Goal: Task Accomplishment & Management: Manage account settings

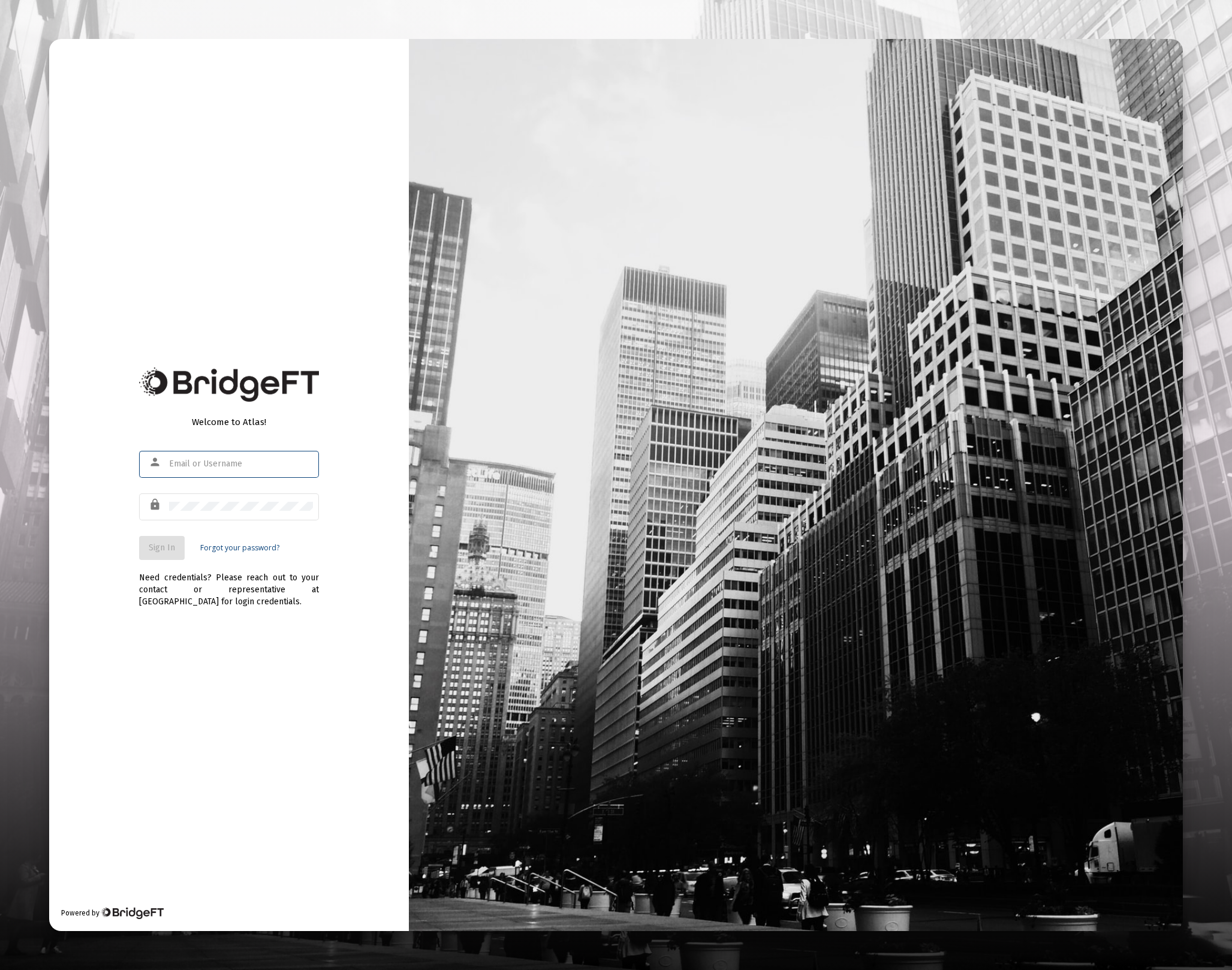
type input "[EMAIL_ADDRESS][DOMAIN_NAME]"
click at [170, 552] on span "Sign In" at bounding box center [162, 547] width 27 height 10
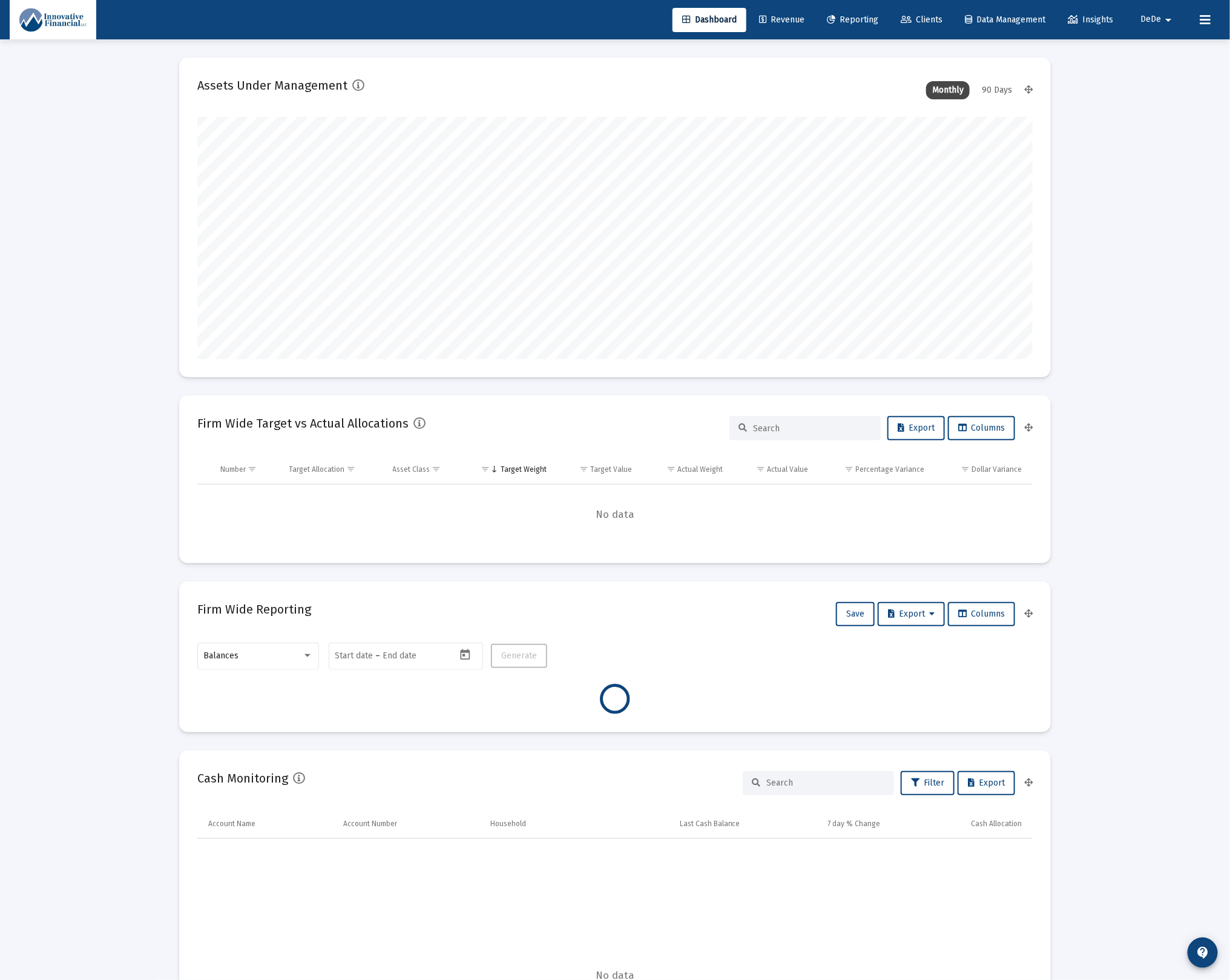
scroll to position [242, 450]
type input "[DATE]"
type input "[EMAIL_ADDRESS][DOMAIN_NAME]"
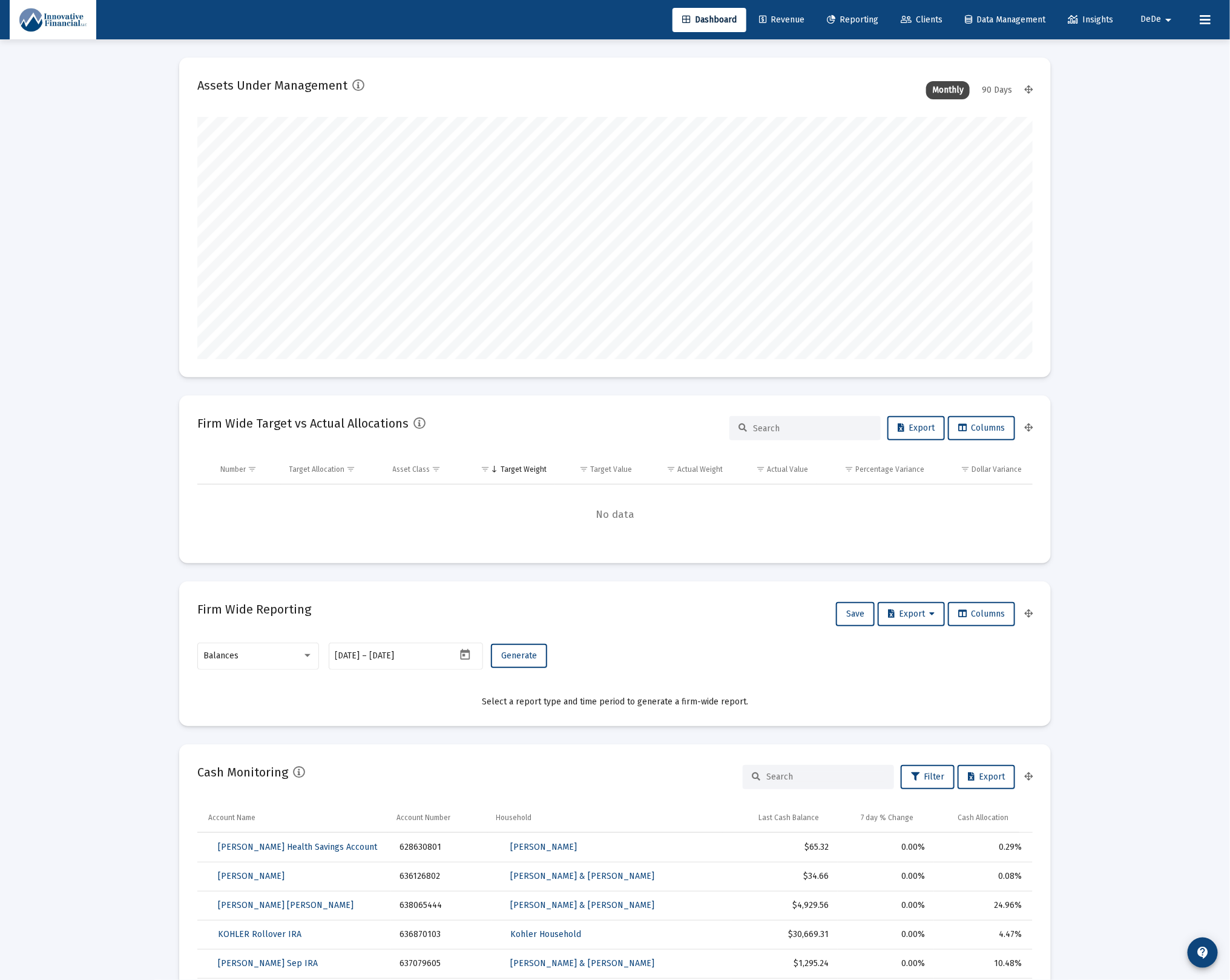
click at [1141, 17] on span "DeDe" at bounding box center [1151, 20] width 21 height 10
click at [1220, 17] on div at bounding box center [615, 490] width 1230 height 980
click at [1213, 17] on button at bounding box center [1206, 20] width 24 height 24
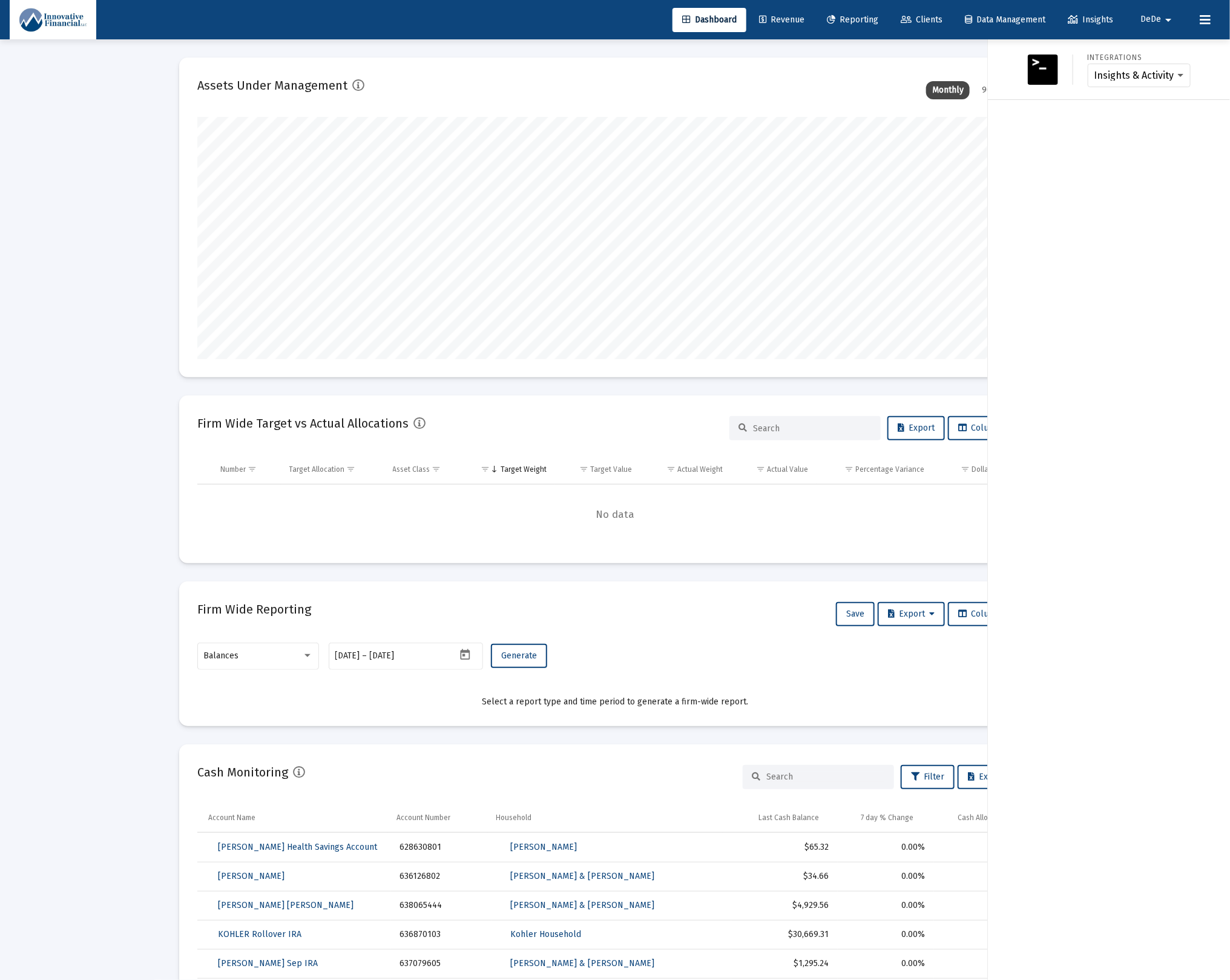
click at [911, 60] on div at bounding box center [615, 490] width 1230 height 980
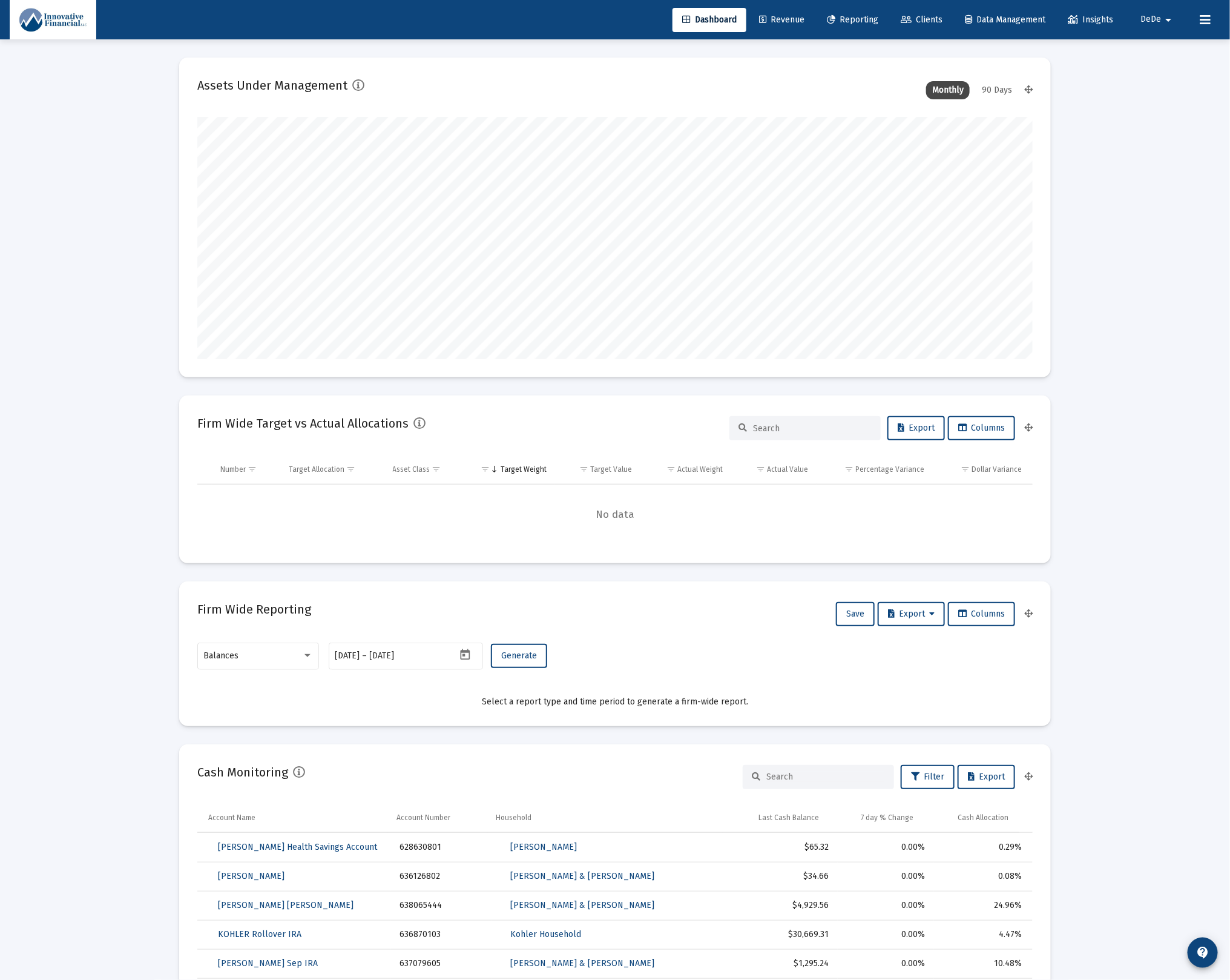
click at [1150, 15] on span "DeDe" at bounding box center [1151, 20] width 21 height 10
click at [1171, 46] on span "Settings" at bounding box center [1172, 51] width 36 height 29
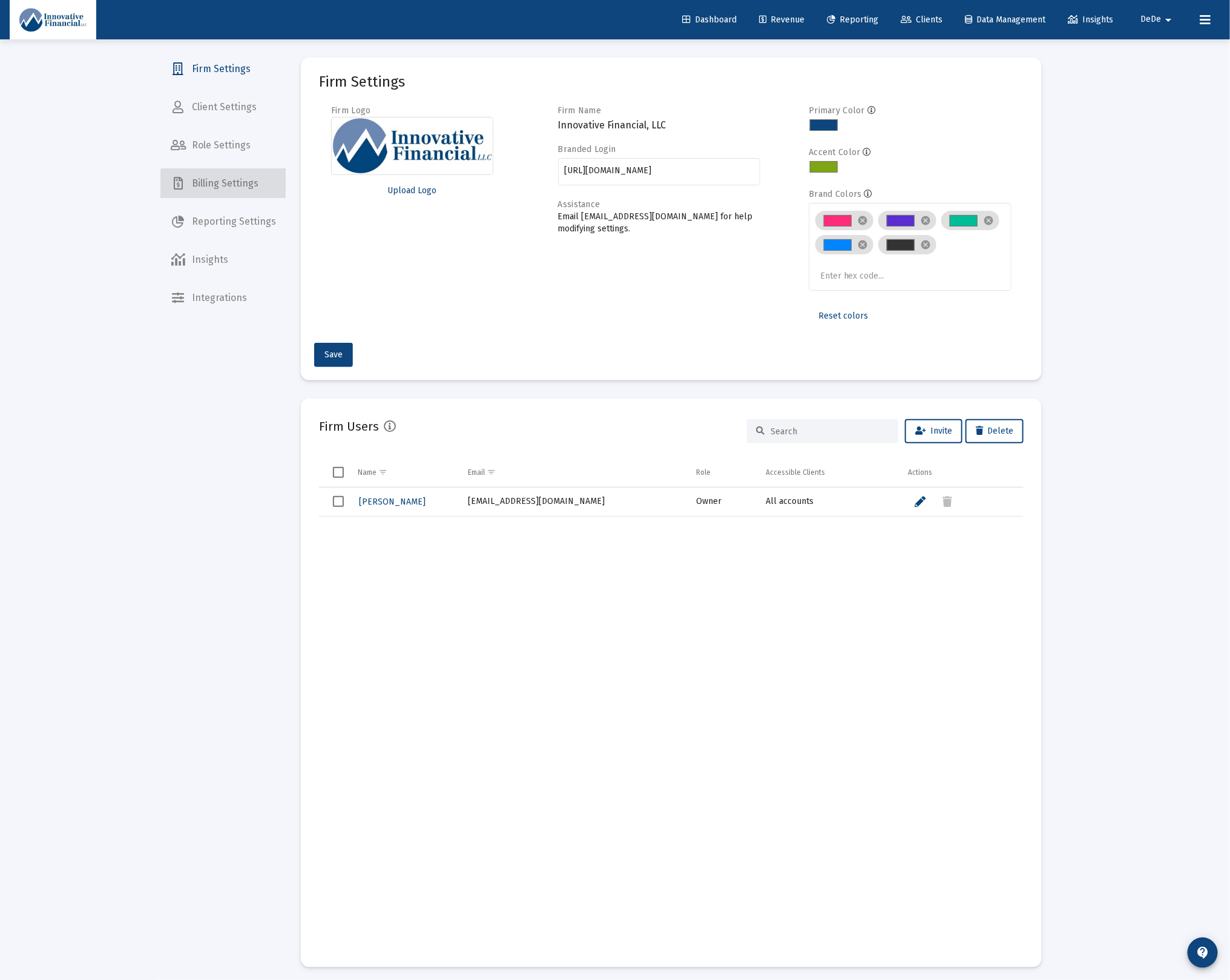
click at [231, 187] on span "Billing Settings" at bounding box center [223, 183] width 124 height 29
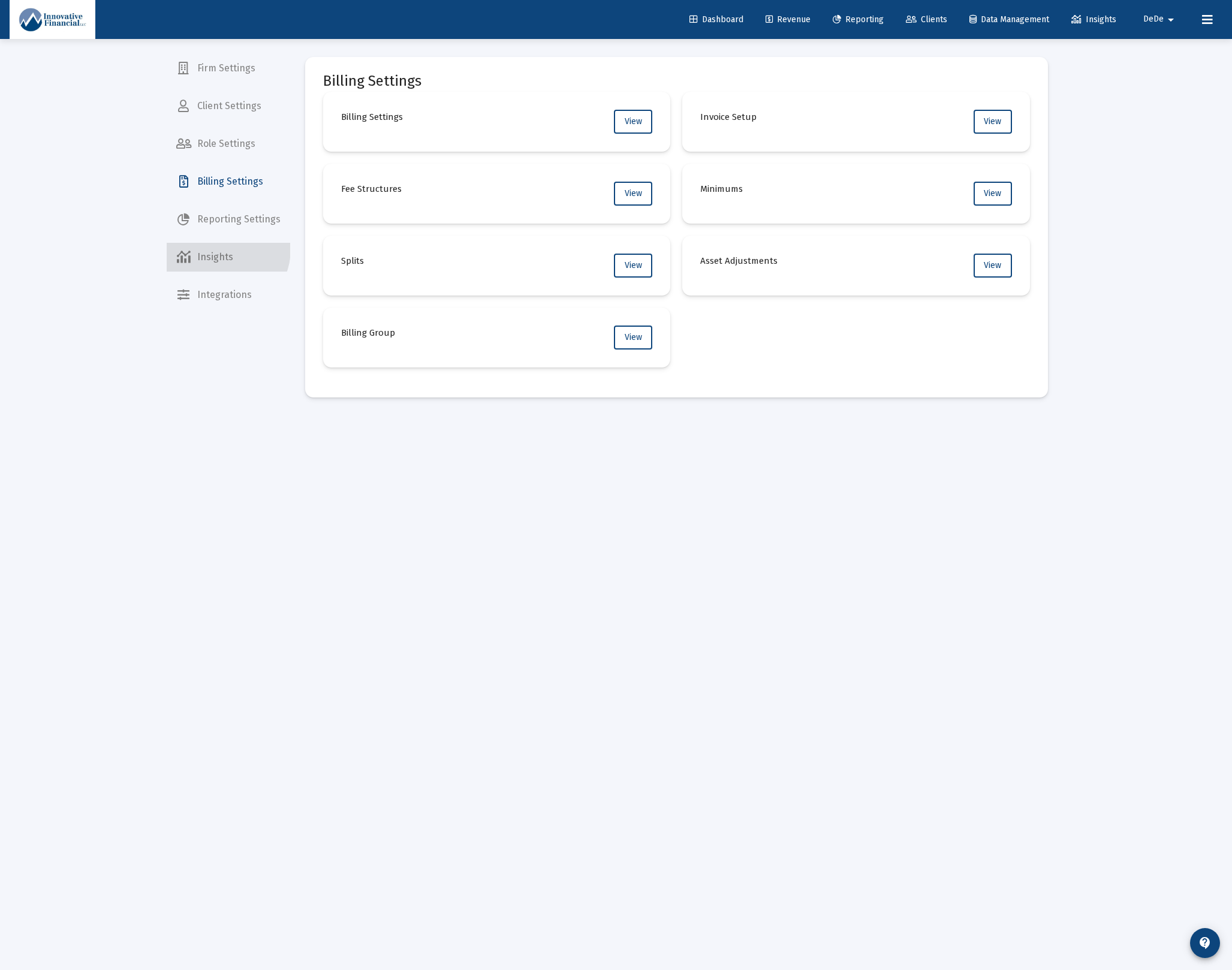
click at [220, 249] on span "Insights" at bounding box center [228, 256] width 123 height 29
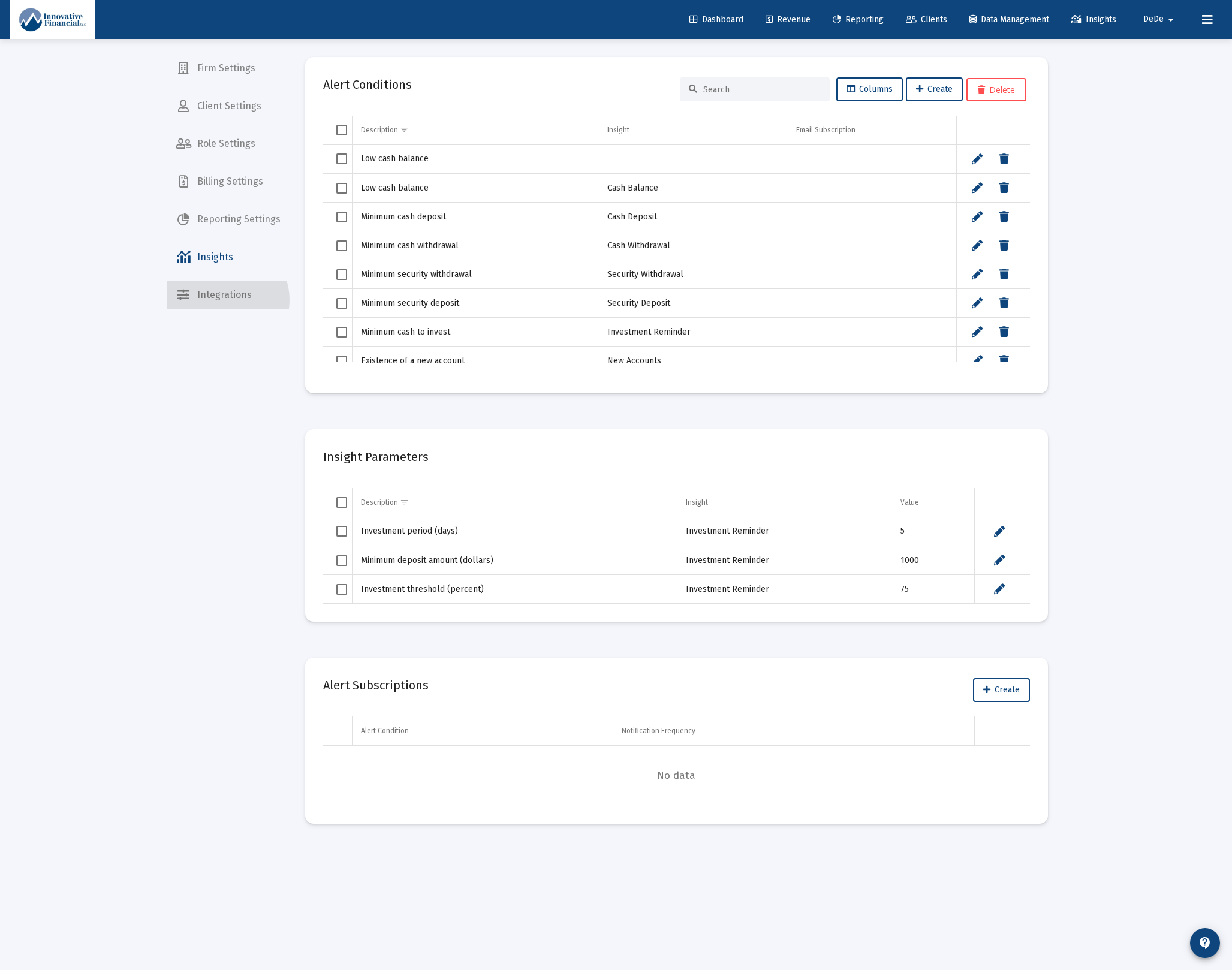
click at [224, 300] on span "Integrations" at bounding box center [228, 295] width 123 height 29
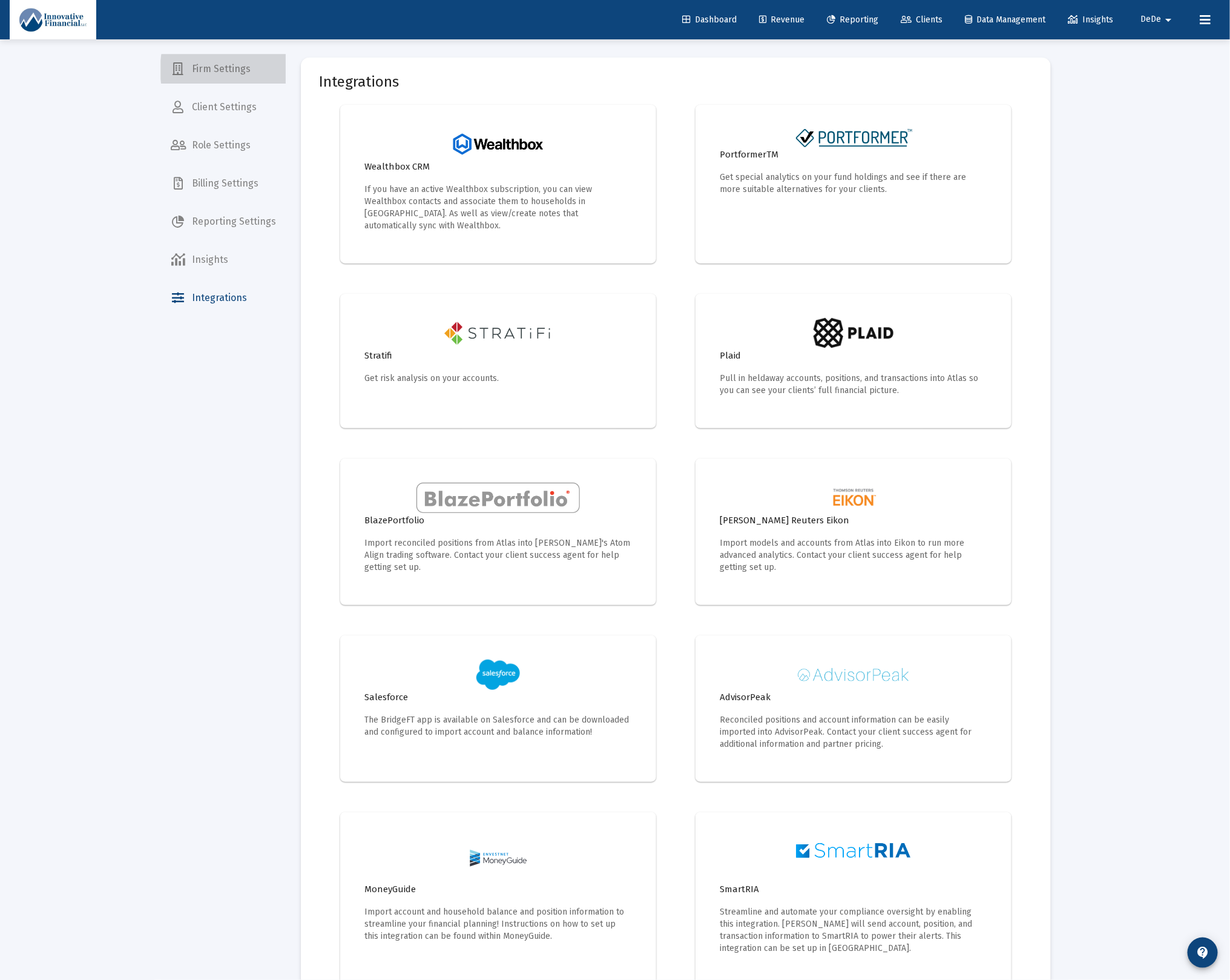
click at [240, 70] on span "Firm Settings" at bounding box center [223, 69] width 124 height 29
